Goal: Information Seeking & Learning: Learn about a topic

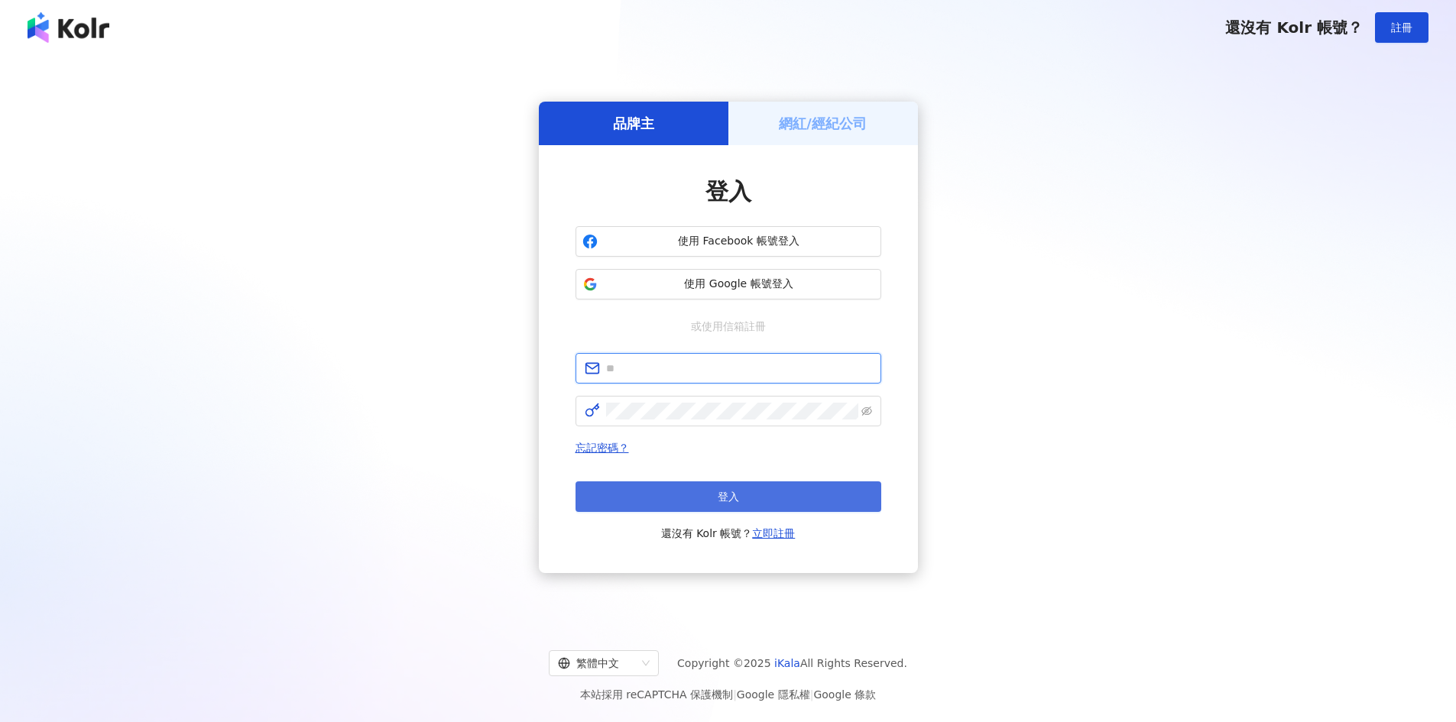
type input "**********"
click at [709, 505] on button "登入" at bounding box center [729, 497] width 306 height 31
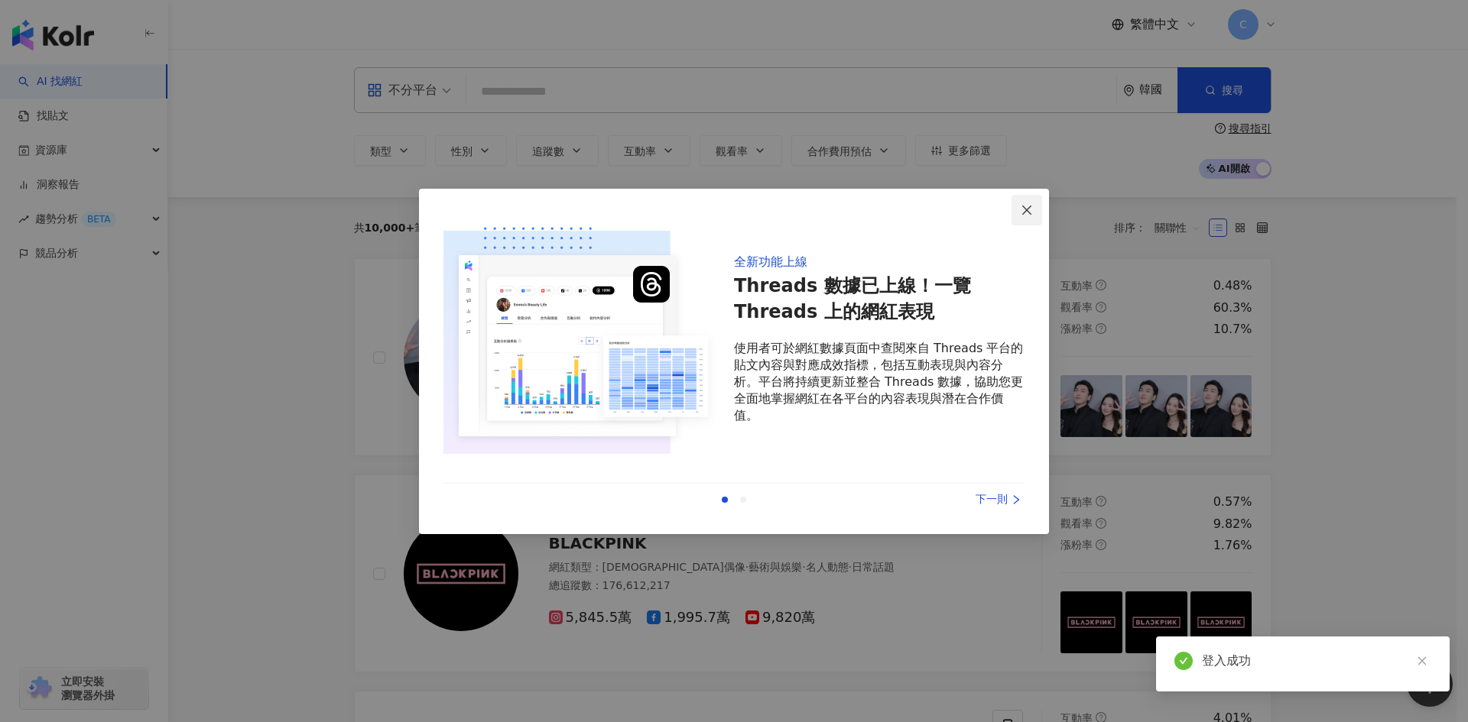
click at [1023, 209] on icon "close" at bounding box center [1027, 210] width 12 height 12
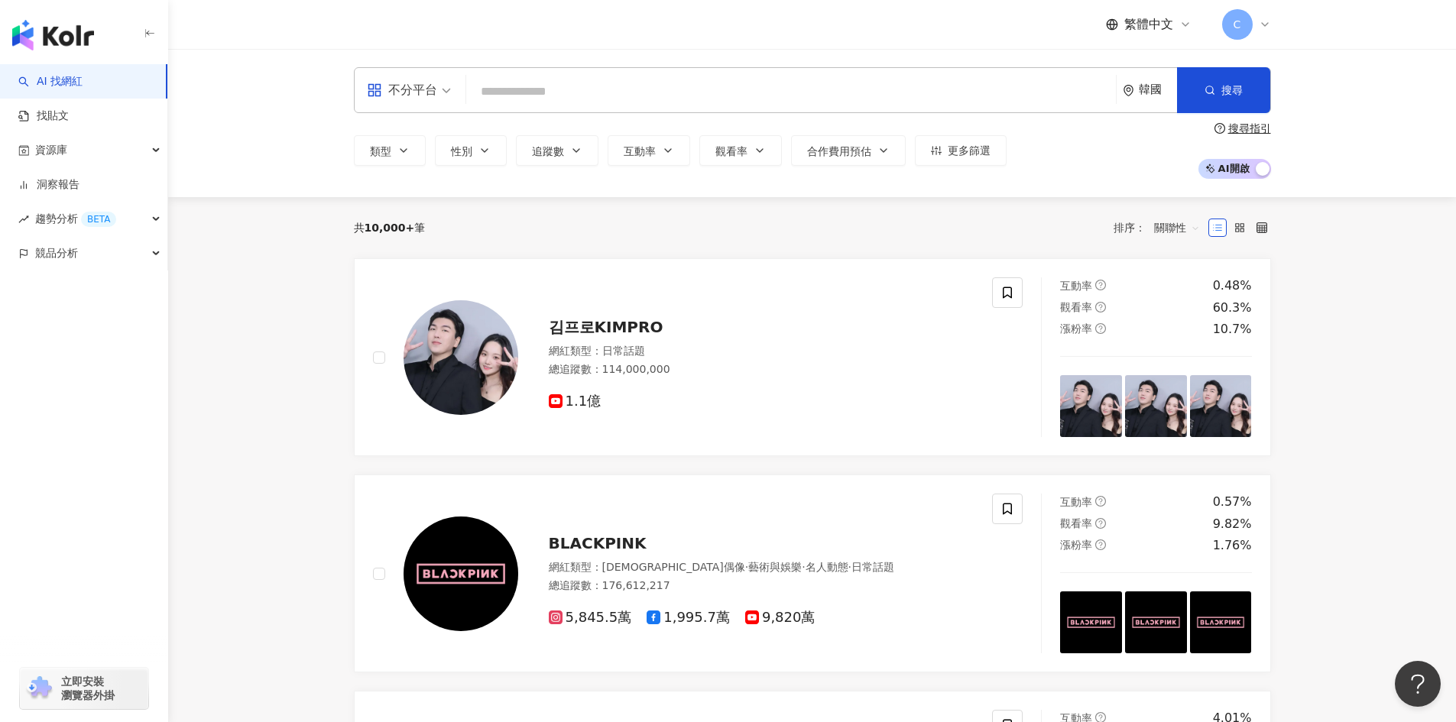
click at [522, 96] on input "search" at bounding box center [791, 91] width 638 height 29
paste input "****"
type input "****"
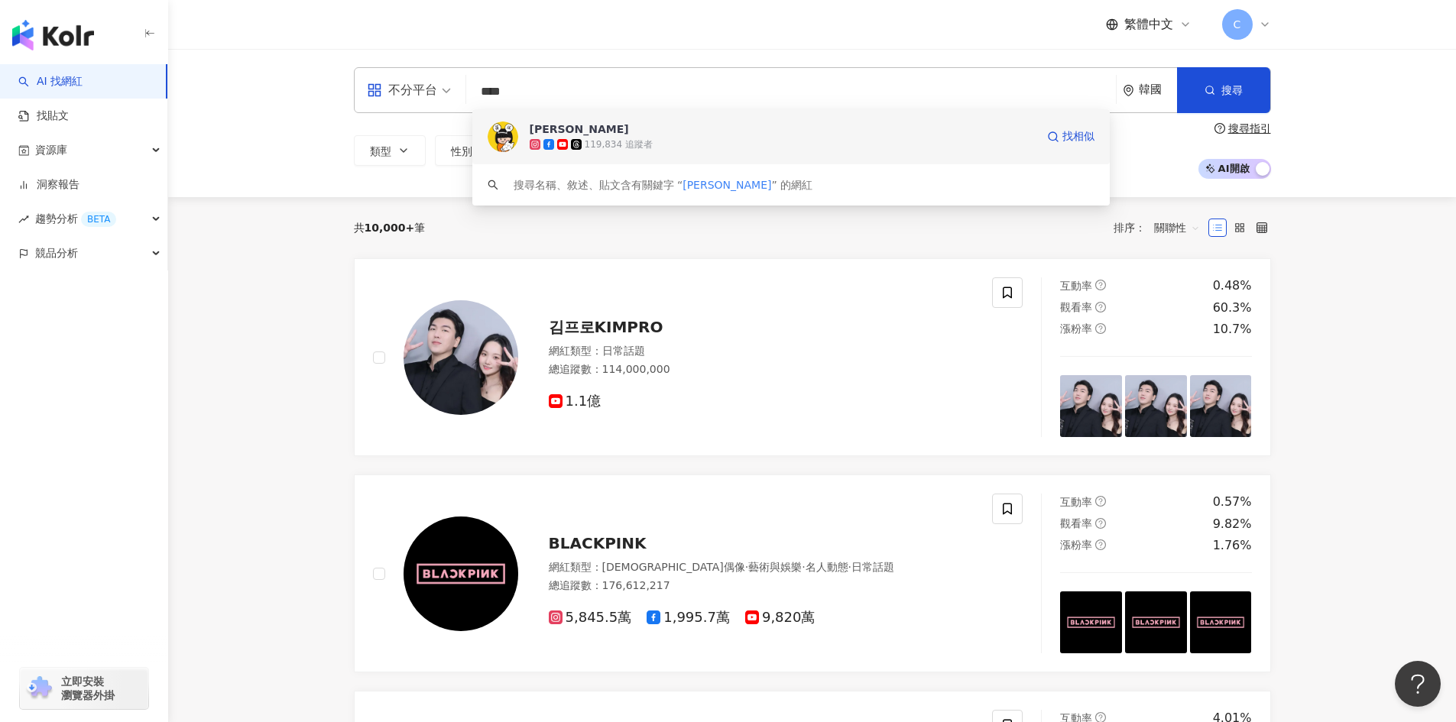
click at [504, 135] on img at bounding box center [503, 137] width 31 height 31
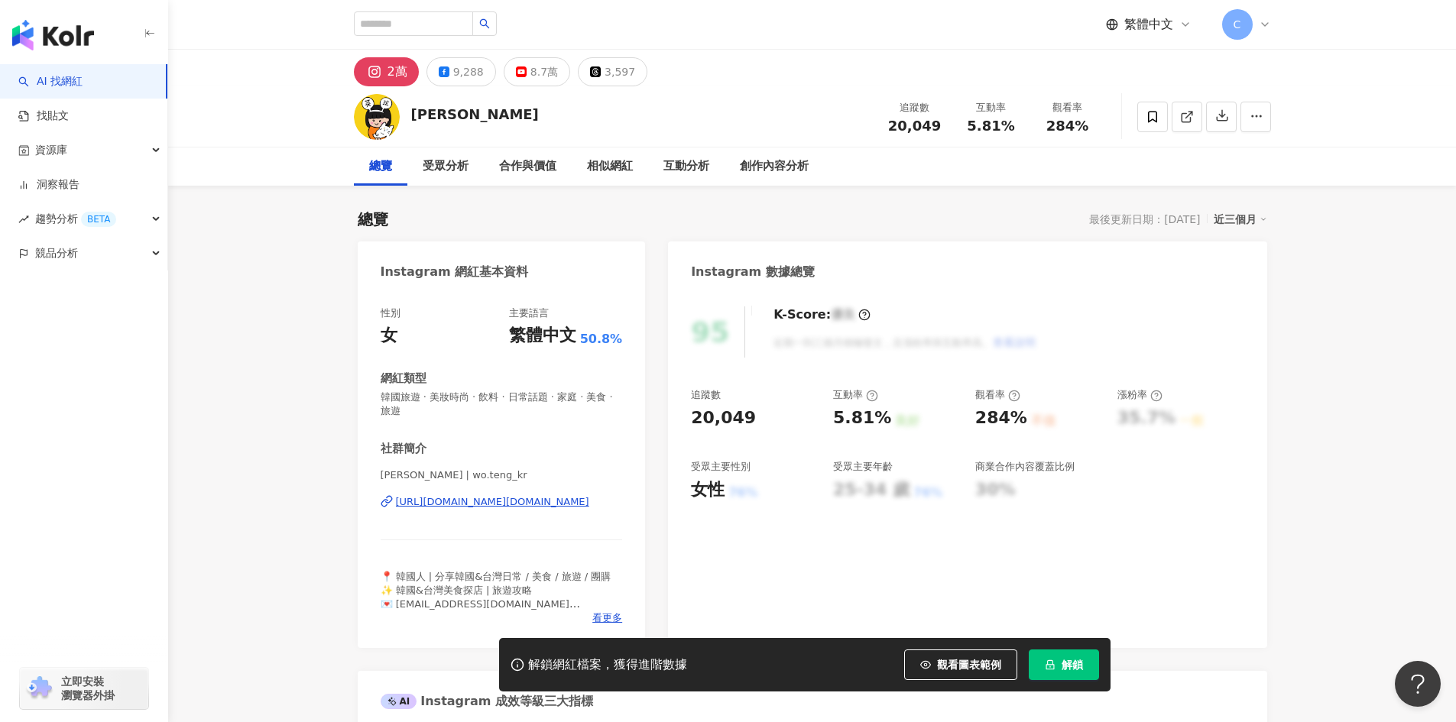
scroll to position [153, 0]
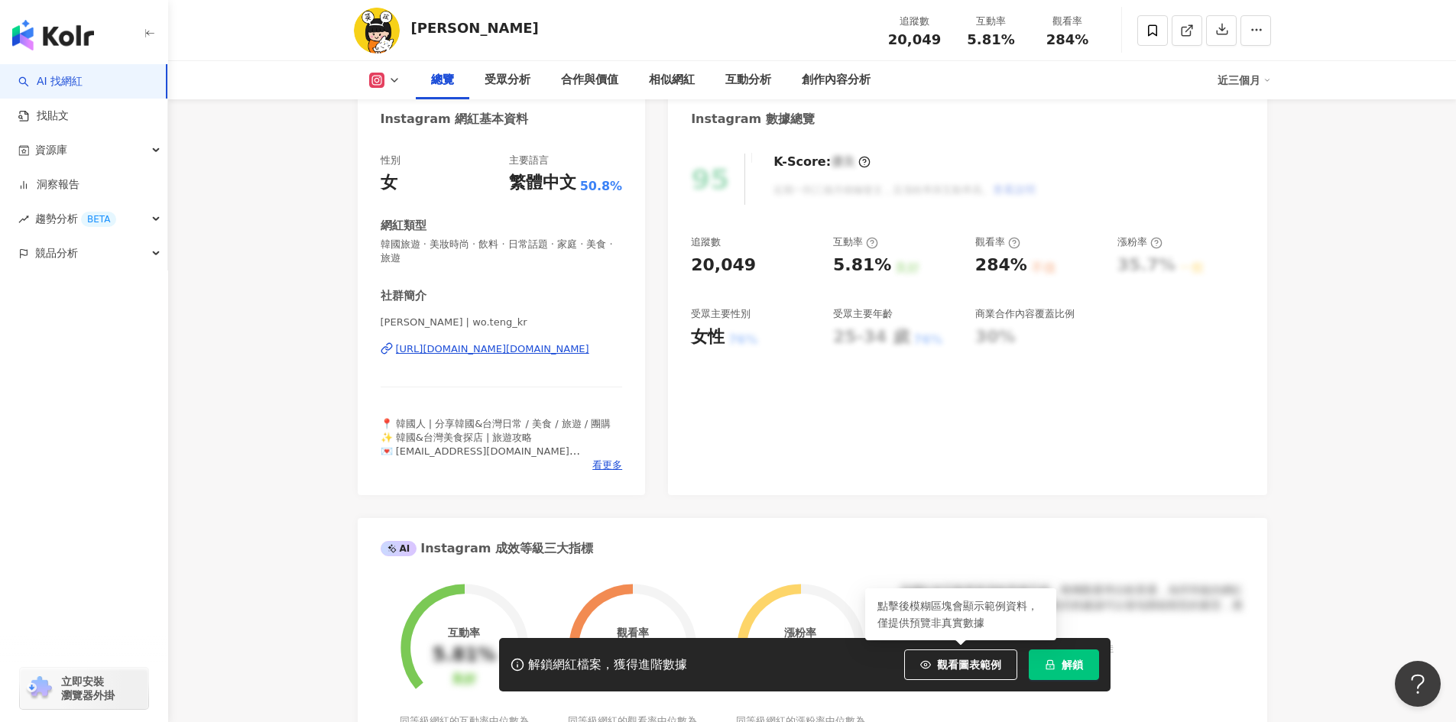
click at [1066, 669] on span "解鎖" at bounding box center [1072, 665] width 21 height 12
click at [965, 665] on span "觀看圖表範例" at bounding box center [969, 665] width 64 height 12
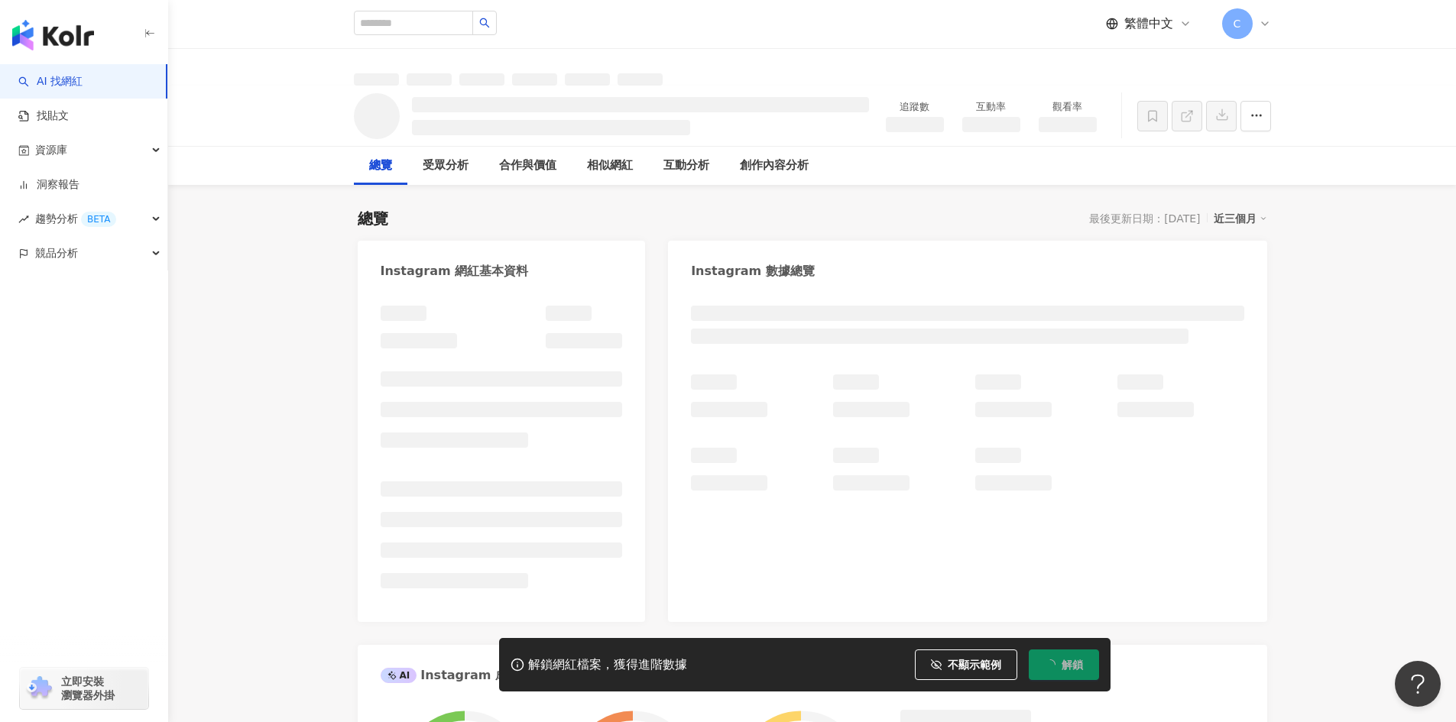
scroll to position [0, 0]
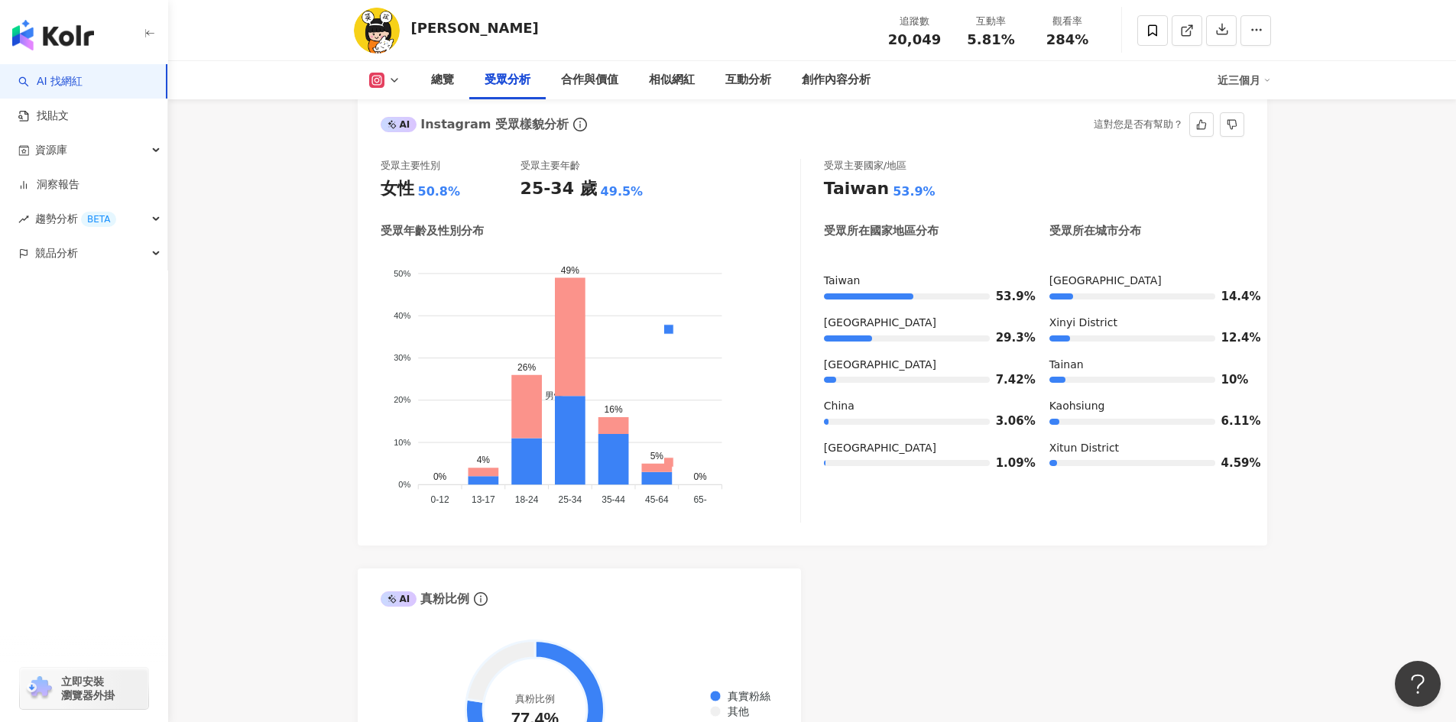
scroll to position [1376, 0]
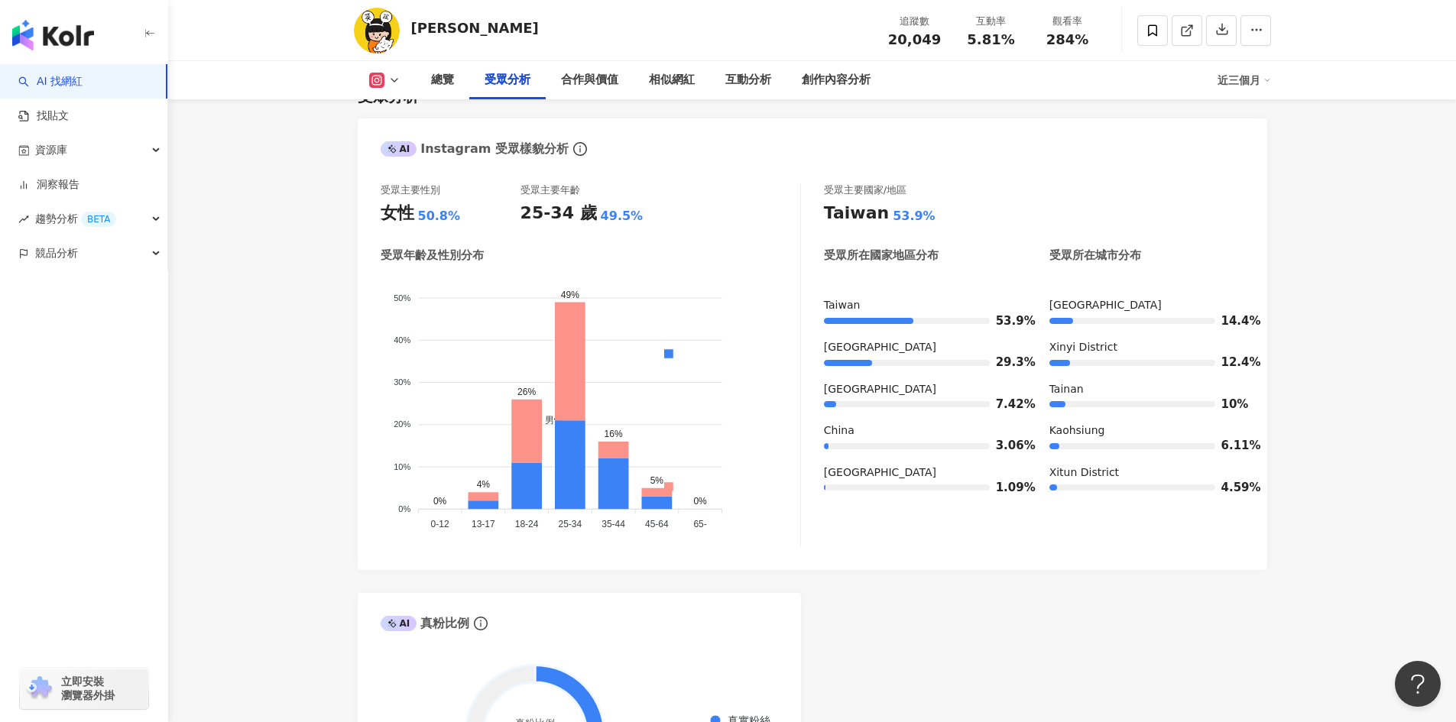
click at [384, 83] on icon at bounding box center [376, 80] width 15 height 15
click at [409, 111] on button "Instagram" at bounding box center [409, 108] width 92 height 21
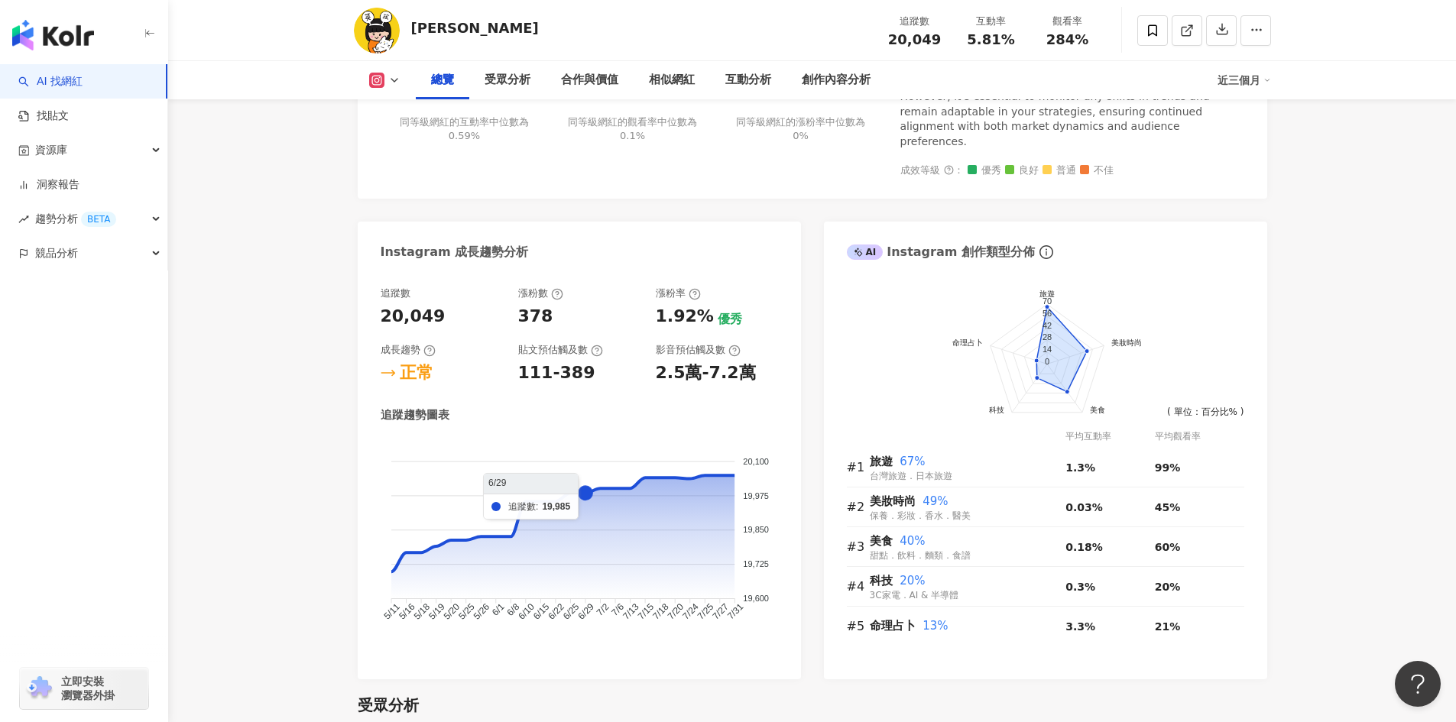
scroll to position [764, 0]
click at [387, 80] on button at bounding box center [385, 80] width 62 height 15
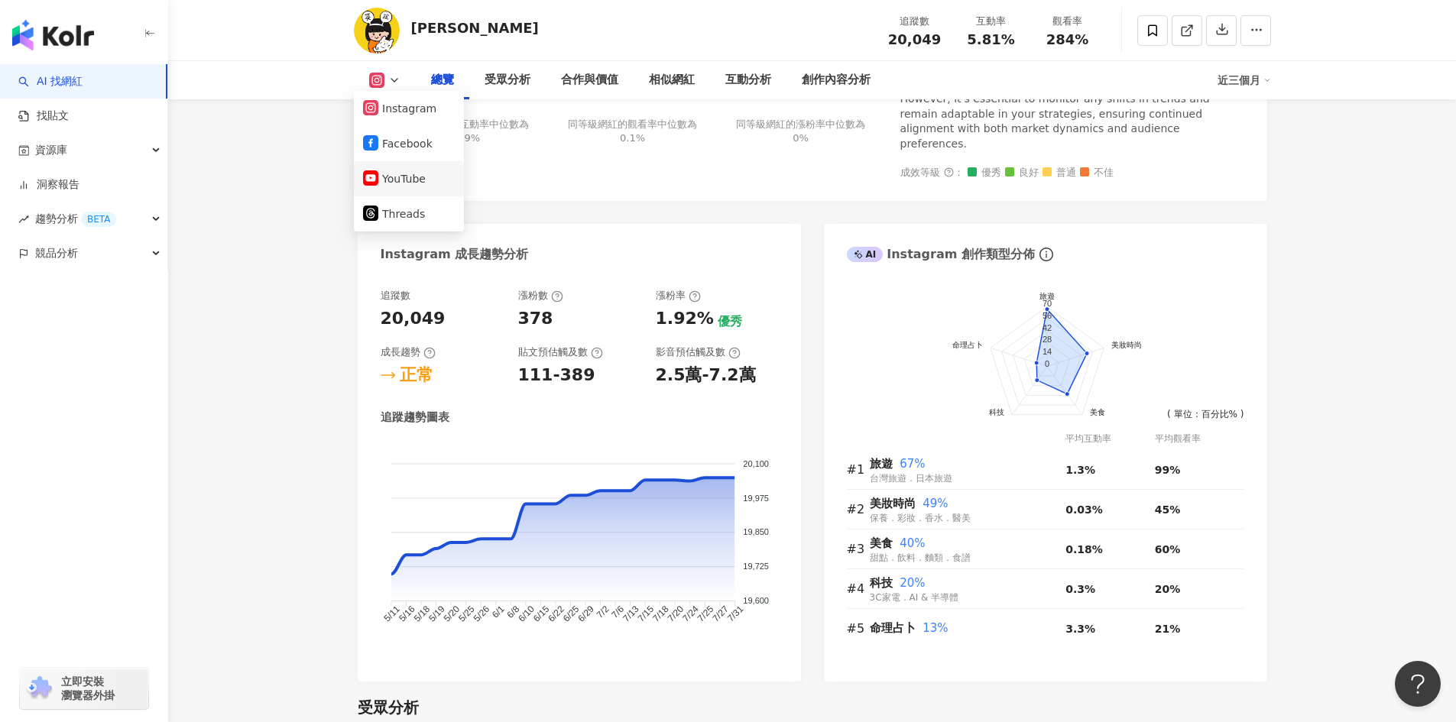
click at [407, 174] on button "YouTube" at bounding box center [409, 178] width 92 height 21
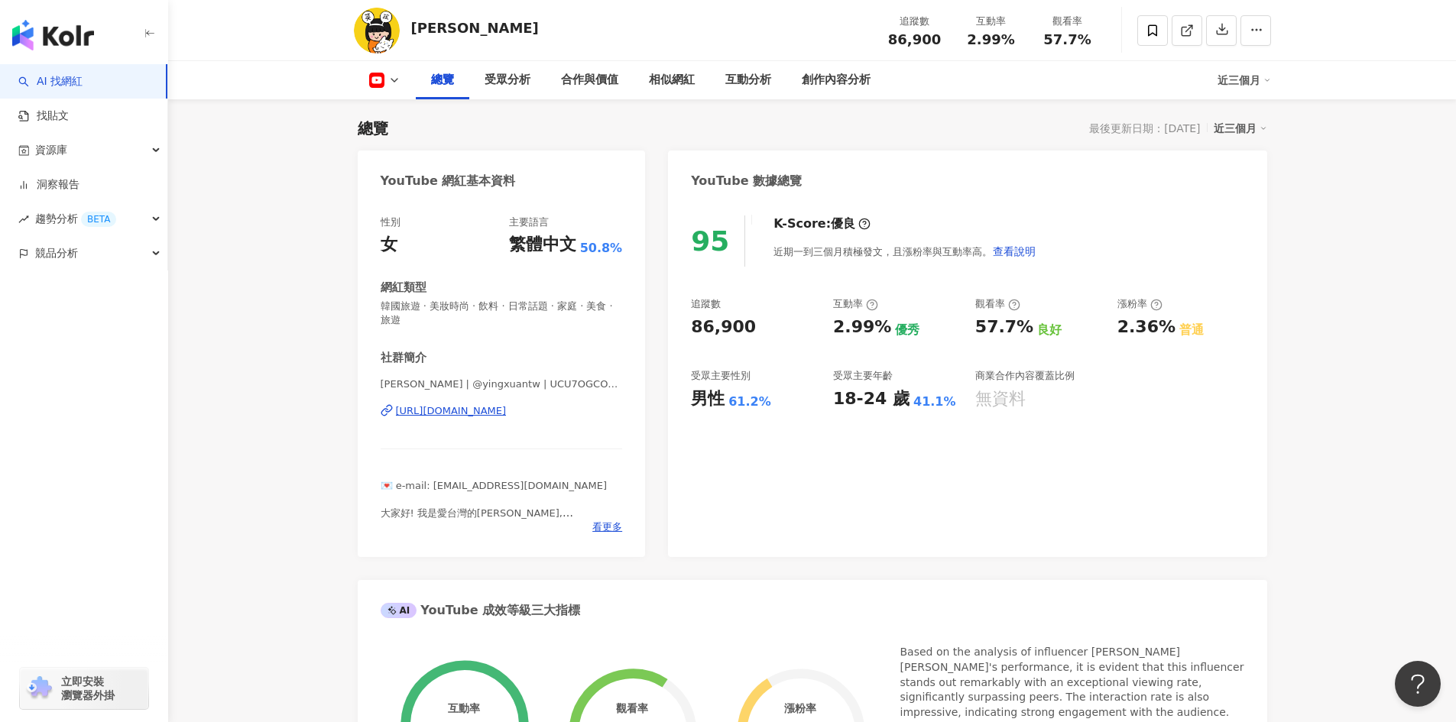
scroll to position [76, 0]
